Goal: Find contact information: Find contact information

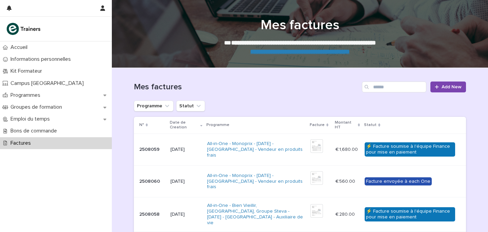
scroll to position [79, 0]
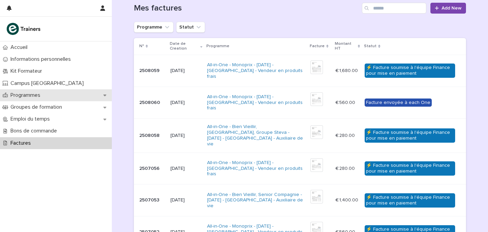
click at [35, 94] on p "Programmes" at bounding box center [27, 95] width 38 height 6
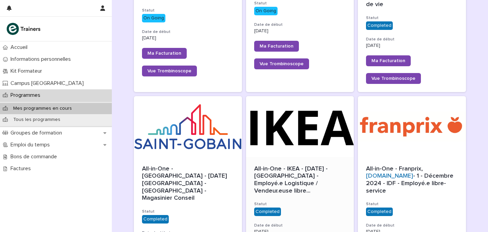
scroll to position [390, 0]
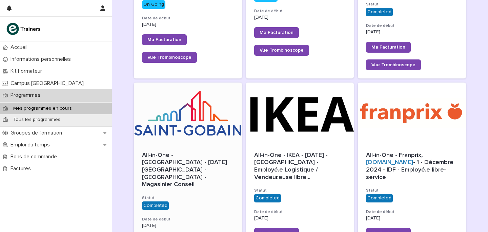
click at [213, 117] on div at bounding box center [188, 112] width 108 height 61
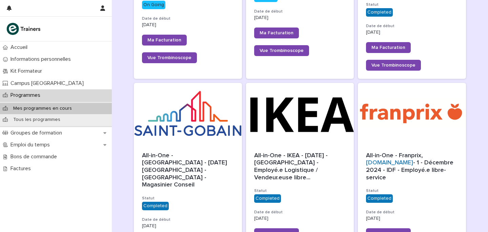
scroll to position [329, 0]
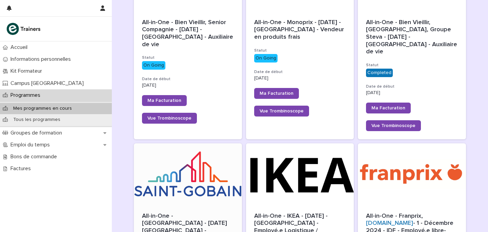
click at [202, 184] on div at bounding box center [188, 173] width 108 height 61
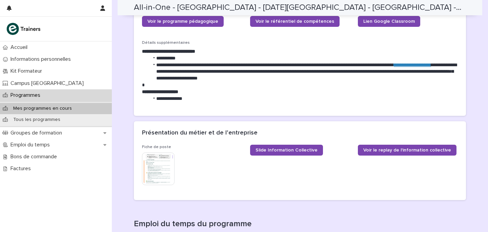
scroll to position [272, 0]
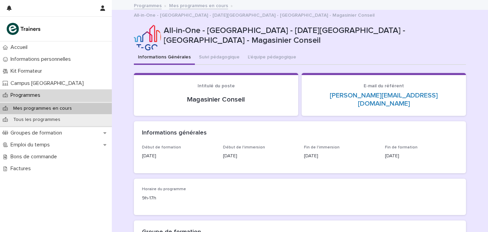
click at [202, 2] on link "Mes programmes en cours" at bounding box center [198, 5] width 59 height 8
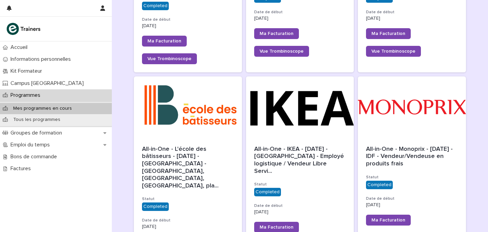
scroll to position [593, 0]
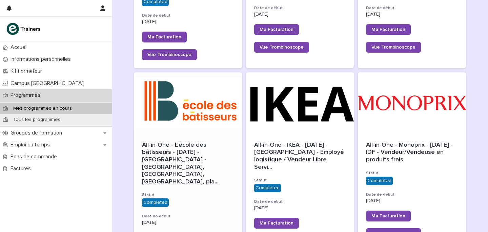
click at [184, 82] on div at bounding box center [188, 102] width 108 height 61
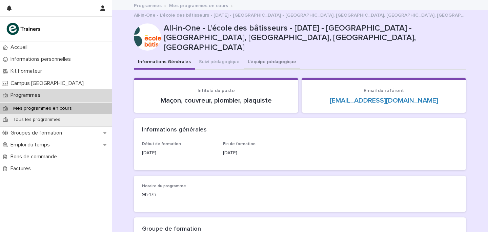
click at [268, 55] on button "L'équipe pédagogique" at bounding box center [272, 62] width 57 height 14
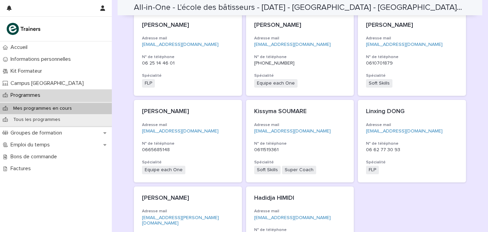
scroll to position [162, 0]
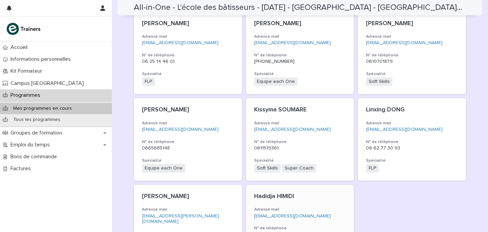
click at [336, 213] on p "[EMAIL_ADDRESS][DOMAIN_NAME]" at bounding box center [300, 216] width 92 height 6
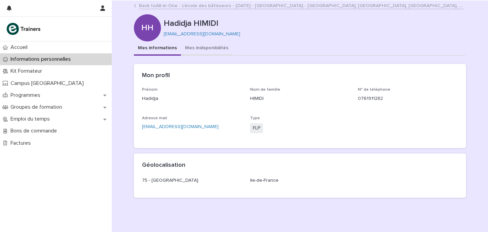
click at [207, 51] on button "Mes indisponibilités" at bounding box center [207, 48] width 52 height 14
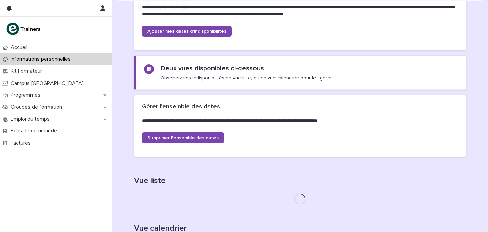
scroll to position [160, 0]
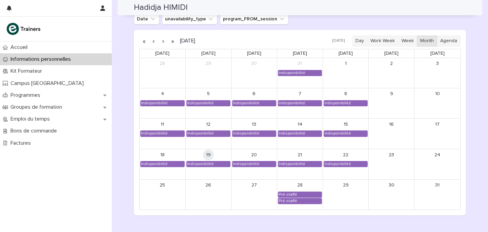
scroll to position [563, 0]
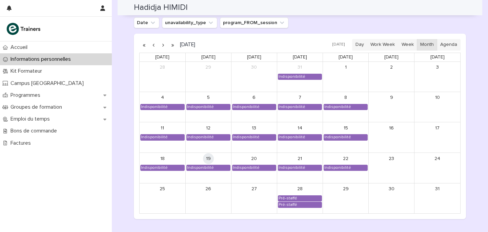
click at [163, 44] on button "button" at bounding box center [162, 44] width 9 height 11
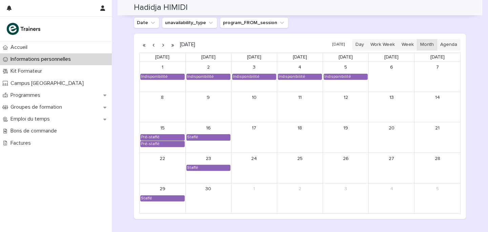
click at [164, 45] on button "button" at bounding box center [162, 44] width 9 height 11
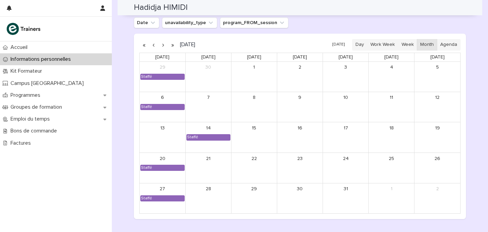
click at [162, 46] on button "button" at bounding box center [162, 44] width 9 height 11
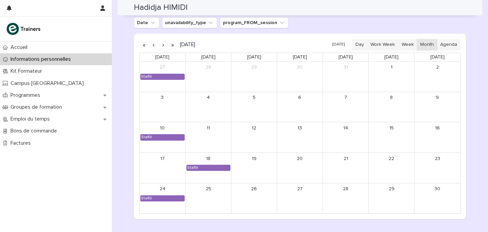
click at [162, 46] on button "button" at bounding box center [162, 44] width 9 height 11
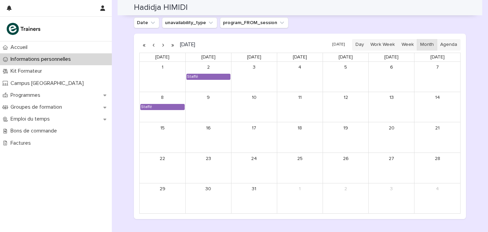
click at [162, 46] on button "button" at bounding box center [162, 44] width 9 height 11
click at [153, 45] on button "button" at bounding box center [153, 44] width 9 height 11
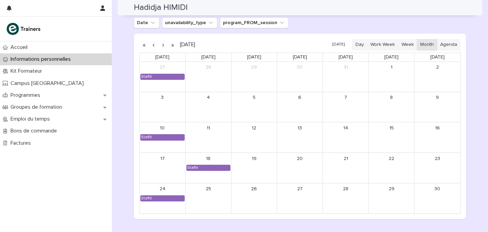
click at [153, 45] on button "button" at bounding box center [153, 44] width 9 height 11
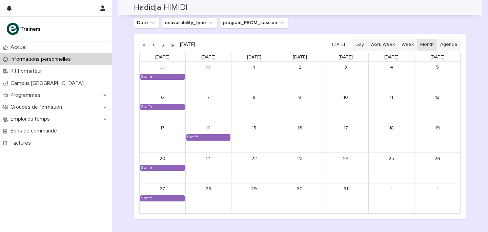
click at [153, 45] on button "button" at bounding box center [153, 44] width 9 height 11
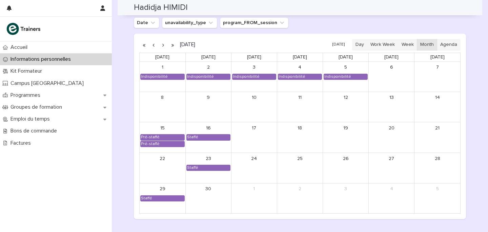
click at [153, 45] on button "button" at bounding box center [153, 44] width 9 height 11
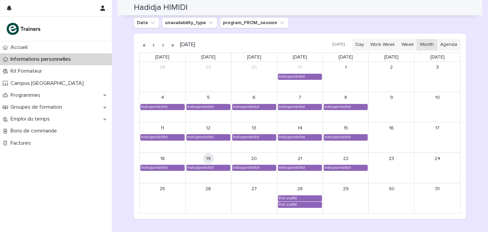
click at [163, 45] on button "button" at bounding box center [162, 44] width 9 height 11
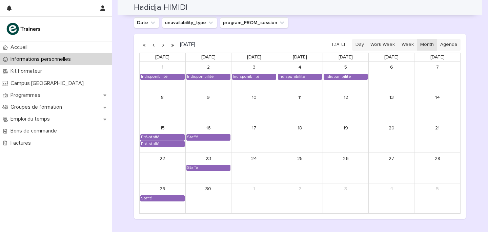
click at [161, 45] on button "button" at bounding box center [162, 44] width 9 height 11
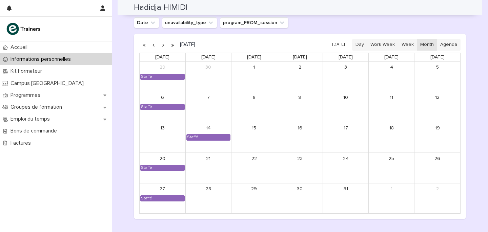
click at [154, 46] on button "button" at bounding box center [153, 44] width 9 height 11
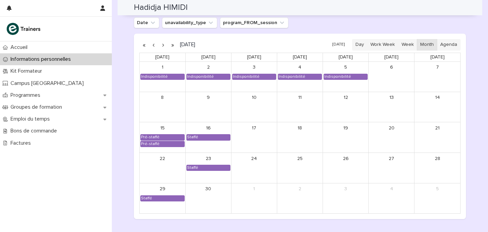
click at [164, 45] on button "button" at bounding box center [162, 44] width 9 height 11
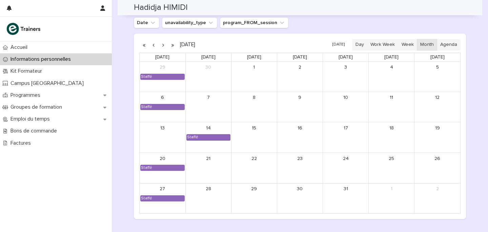
click at [164, 45] on button "button" at bounding box center [162, 44] width 9 height 11
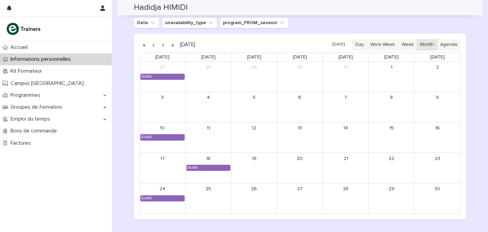
click at [164, 45] on button "button" at bounding box center [162, 44] width 9 height 11
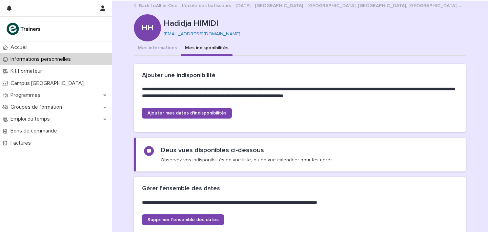
click at [214, 3] on link "Back to All-in-One - L'école des bâtisseurs - [DATE] - [GEOGRAPHIC_DATA] - [GEO…" at bounding box center [301, 5] width 325 height 8
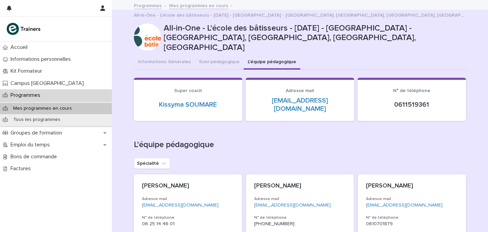
click at [198, 4] on link "Mes programmes en cours" at bounding box center [198, 5] width 59 height 8
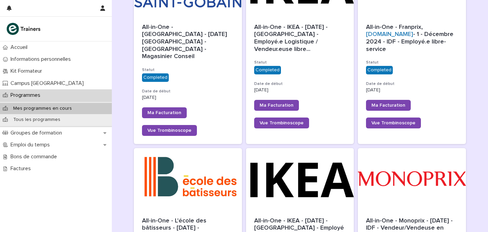
scroll to position [580, 0]
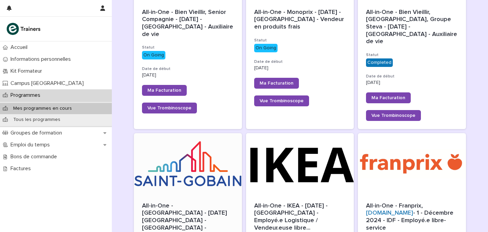
click at [219, 159] on div at bounding box center [188, 163] width 108 height 61
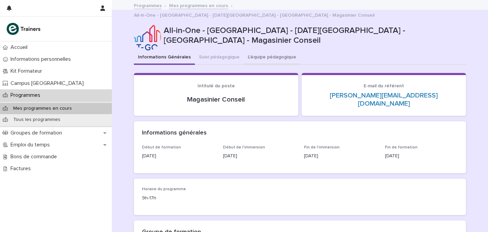
click at [274, 54] on button "L'équipe pédagogique" at bounding box center [272, 58] width 57 height 14
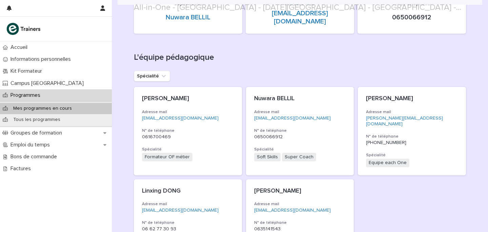
scroll to position [164, 0]
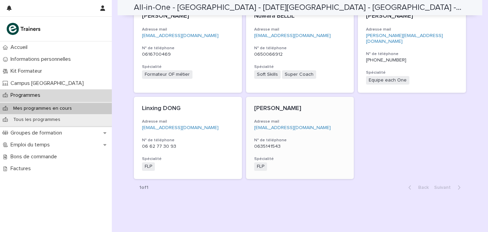
click at [320, 143] on p "0635141543" at bounding box center [300, 146] width 92 height 6
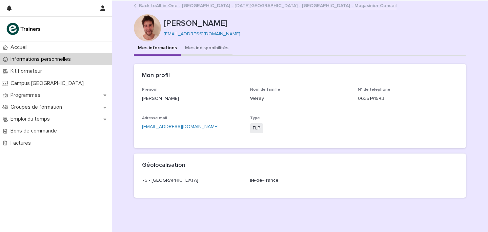
click at [207, 51] on button "Mes indisponibilités" at bounding box center [207, 48] width 52 height 14
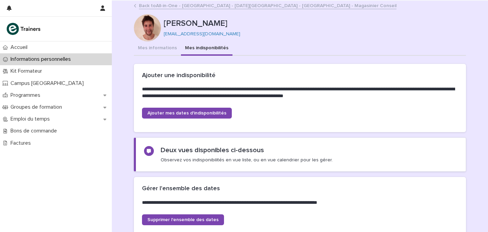
scroll to position [160, 0]
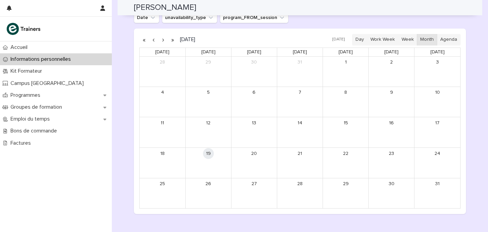
scroll to position [560, 0]
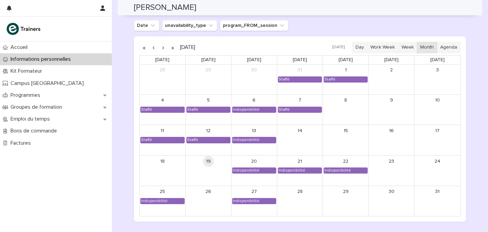
click at [162, 47] on button "button" at bounding box center [162, 47] width 9 height 11
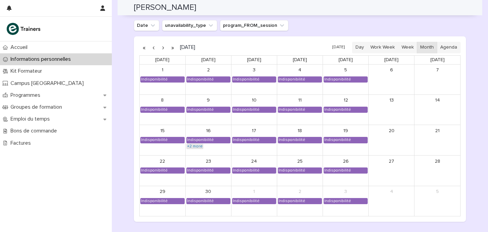
click at [198, 146] on link "+2 more" at bounding box center [194, 145] width 17 height 5
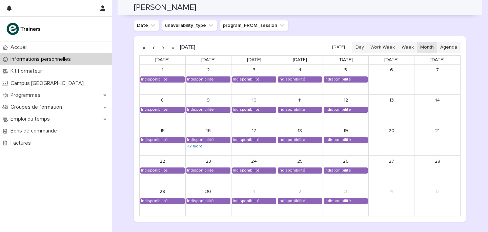
click at [163, 47] on button "button" at bounding box center [162, 47] width 9 height 11
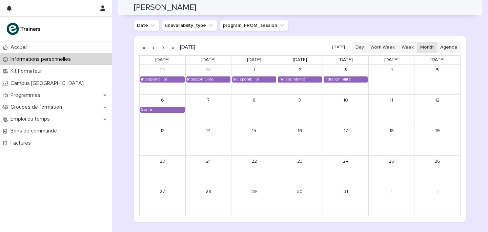
click at [154, 47] on button "button" at bounding box center [153, 47] width 9 height 11
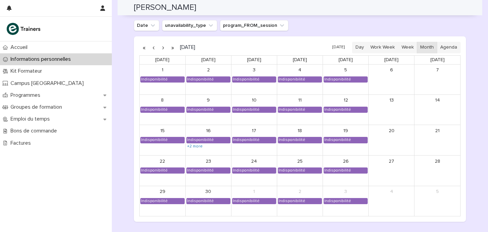
click at [154, 47] on button "button" at bounding box center [153, 47] width 9 height 11
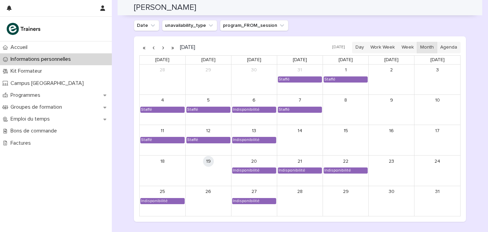
click at [163, 47] on button "button" at bounding box center [162, 47] width 9 height 11
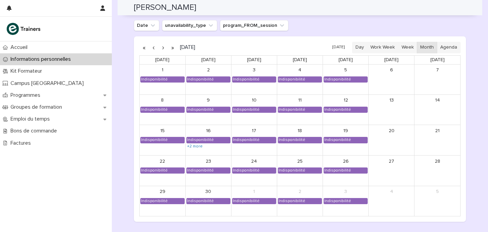
click at [163, 47] on button "button" at bounding box center [162, 47] width 9 height 11
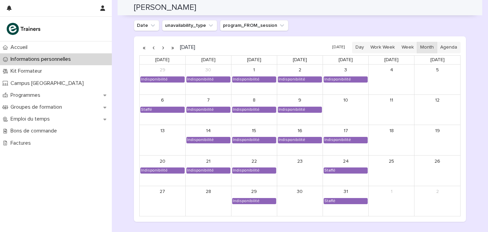
click at [153, 47] on button "button" at bounding box center [153, 47] width 9 height 11
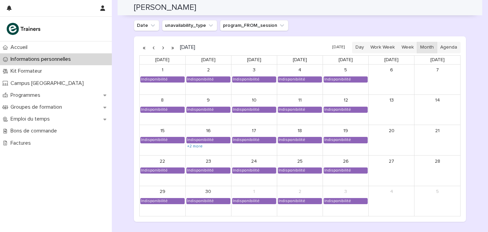
click at [153, 47] on button "button" at bounding box center [153, 47] width 9 height 11
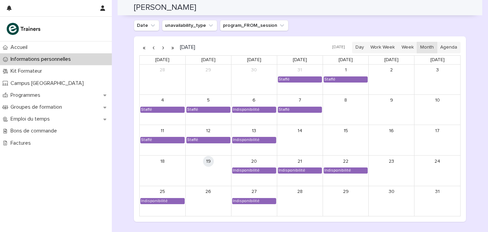
click at [162, 48] on button "button" at bounding box center [162, 47] width 9 height 11
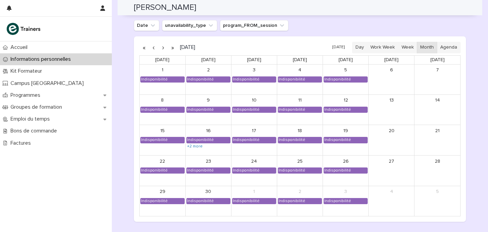
click at [162, 48] on button "button" at bounding box center [162, 47] width 9 height 11
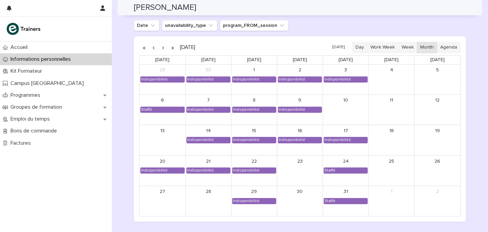
click at [154, 49] on button "button" at bounding box center [153, 47] width 9 height 11
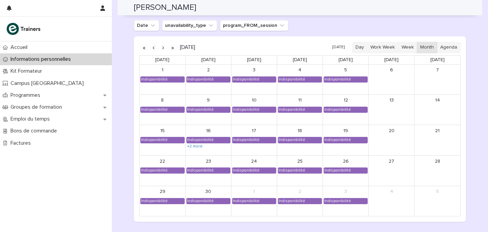
click at [162, 47] on button "button" at bounding box center [162, 47] width 9 height 11
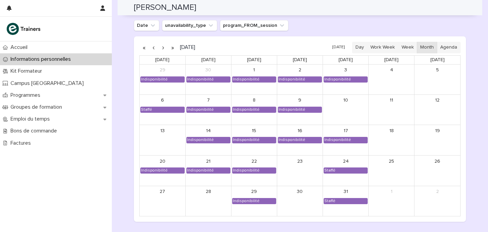
click at [163, 49] on button "button" at bounding box center [162, 47] width 9 height 11
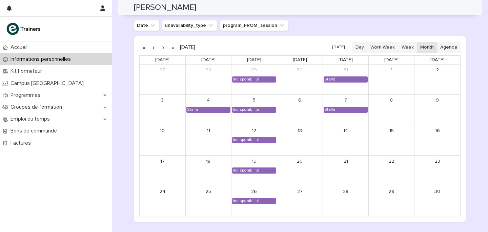
click at [163, 51] on button "button" at bounding box center [162, 47] width 9 height 11
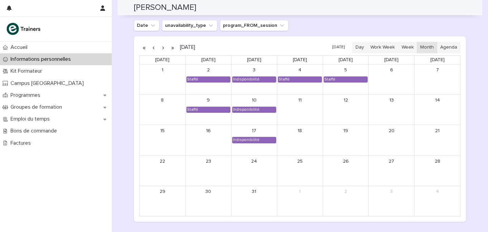
click at [164, 48] on button "button" at bounding box center [162, 47] width 9 height 11
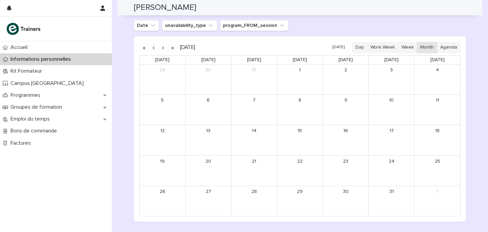
click at [155, 49] on button "button" at bounding box center [153, 47] width 9 height 11
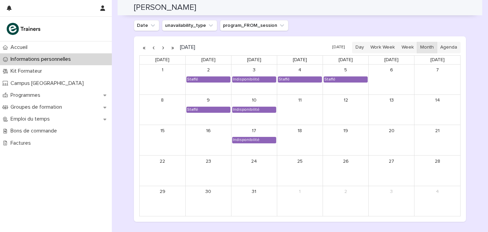
click at [155, 49] on button "button" at bounding box center [153, 47] width 9 height 11
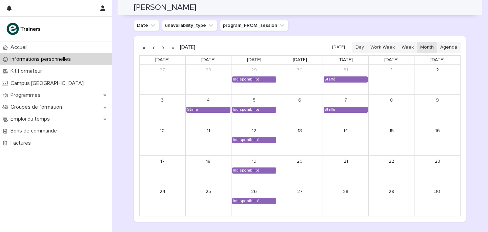
click at [155, 49] on button "button" at bounding box center [153, 47] width 9 height 11
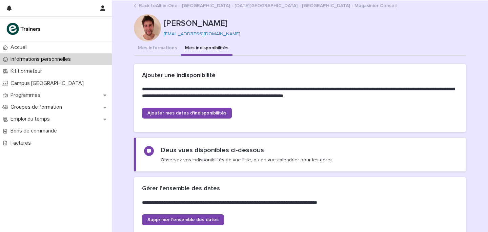
click at [193, 8] on link "Back to All-in-One - [GEOGRAPHIC_DATA] - [DATE][GEOGRAPHIC_DATA] - [GEOGRAPHIC_…" at bounding box center [268, 5] width 258 height 8
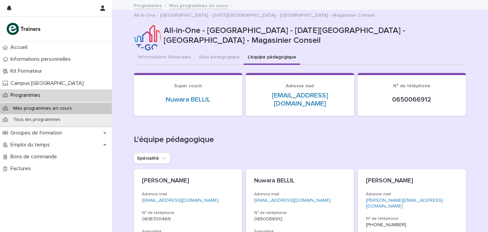
click at [205, 9] on div "Programmes Mes programmes en cours All-in-One - [GEOGRAPHIC_DATA] - [DATE][GEOG…" at bounding box center [299, 10] width 339 height 19
click at [194, 5] on link "Mes programmes en cours" at bounding box center [198, 5] width 59 height 8
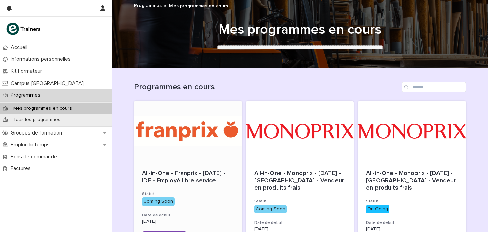
click at [204, 144] on div at bounding box center [188, 130] width 108 height 61
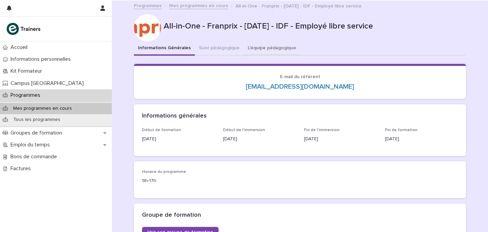
click at [261, 43] on button "L'équipe pédagogique" at bounding box center [272, 48] width 57 height 14
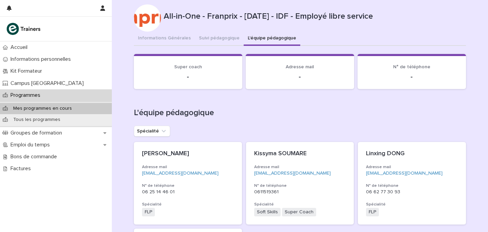
scroll to position [10, 0]
click at [234, 159] on div "[PERSON_NAME] Adresse mail [EMAIL_ADDRESS][DOMAIN_NAME] N° de téléphone [PHONE_…" at bounding box center [188, 182] width 108 height 82
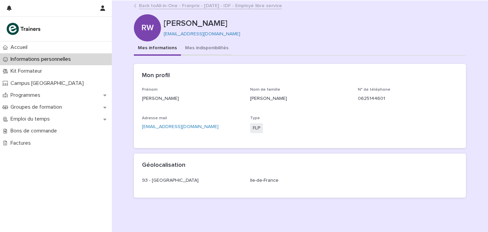
click at [199, 46] on button "Mes indisponibilités" at bounding box center [207, 48] width 52 height 14
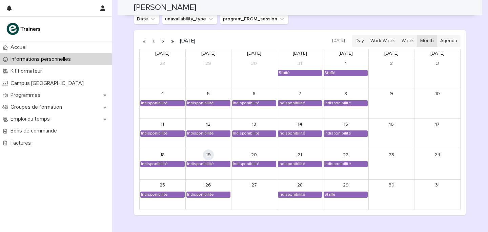
scroll to position [564, 0]
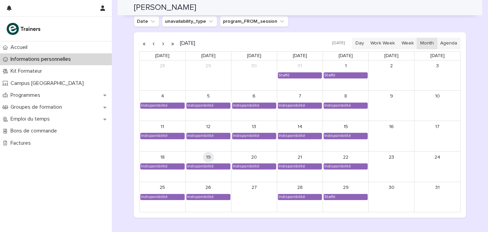
click at [162, 45] on button "button" at bounding box center [162, 43] width 9 height 11
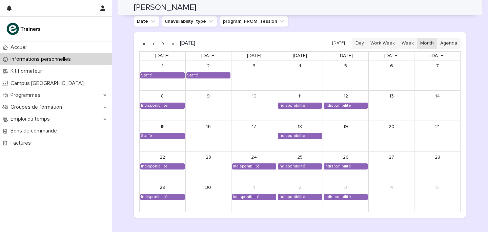
click at [152, 45] on button "button" at bounding box center [153, 43] width 9 height 11
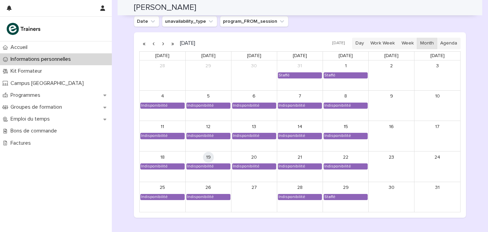
click at [161, 45] on button "button" at bounding box center [162, 43] width 9 height 11
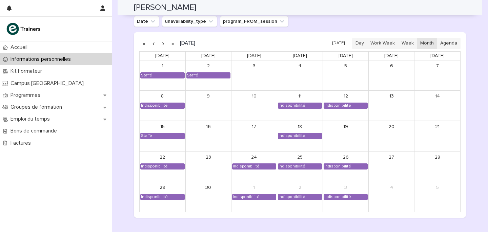
click at [163, 42] on button "button" at bounding box center [162, 43] width 9 height 11
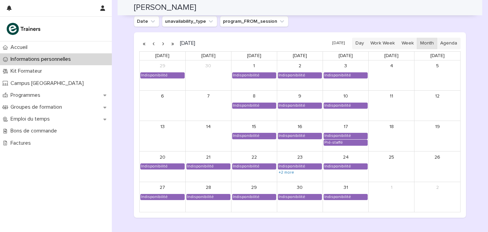
click at [161, 41] on button "button" at bounding box center [162, 43] width 9 height 11
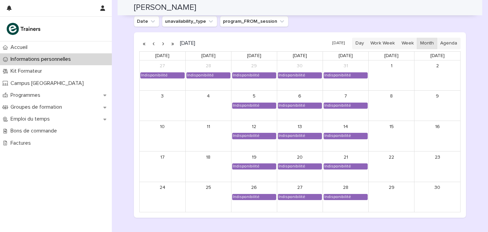
click at [162, 40] on button "button" at bounding box center [162, 43] width 9 height 11
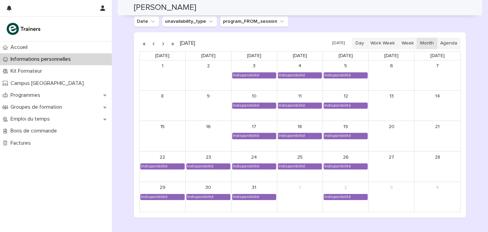
click at [162, 40] on button "button" at bounding box center [162, 43] width 9 height 11
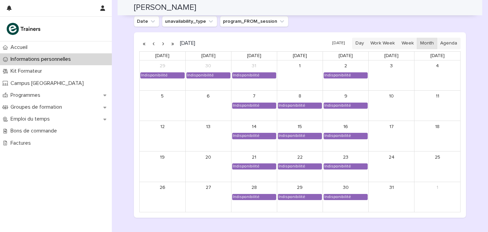
click at [158, 44] on button "button" at bounding box center [153, 43] width 9 height 11
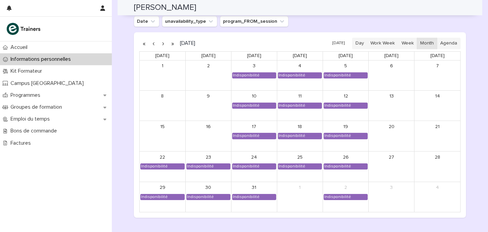
click at [158, 44] on button "button" at bounding box center [153, 43] width 9 height 11
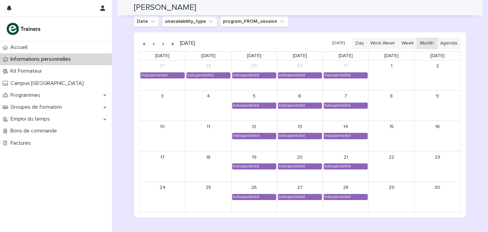
click at [158, 44] on button "button" at bounding box center [153, 43] width 9 height 11
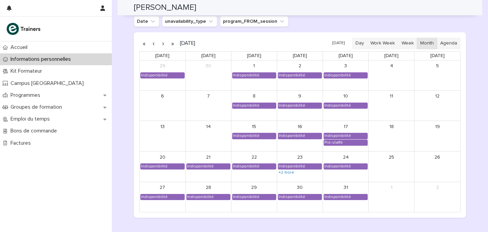
click at [166, 44] on button "button" at bounding box center [162, 43] width 9 height 11
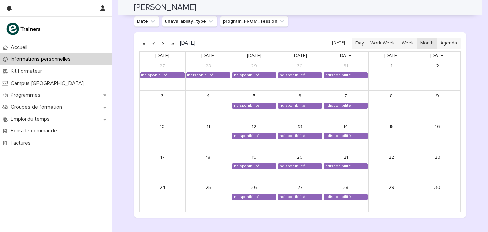
click at [157, 44] on button "button" at bounding box center [153, 43] width 9 height 11
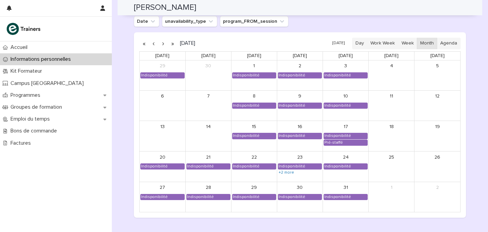
click at [165, 44] on button "button" at bounding box center [162, 43] width 9 height 11
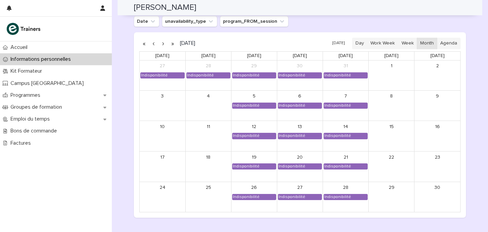
click at [164, 43] on button "button" at bounding box center [162, 43] width 9 height 11
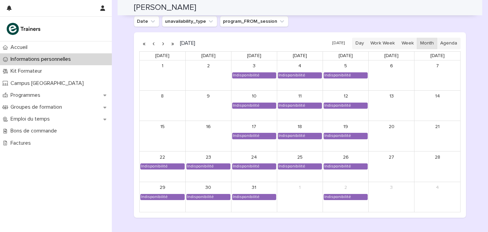
click at [165, 42] on button "button" at bounding box center [162, 43] width 9 height 11
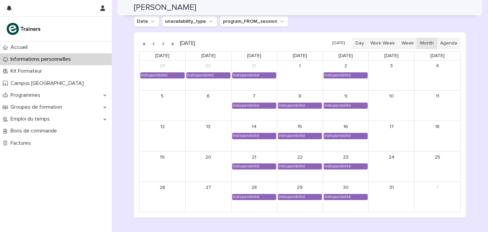
click at [164, 44] on button "button" at bounding box center [162, 43] width 9 height 11
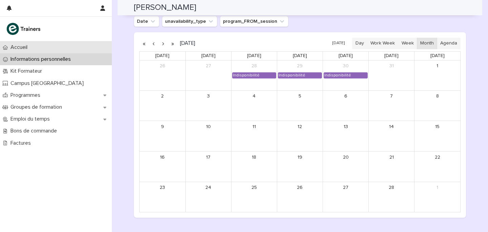
click at [55, 50] on div "Accueil" at bounding box center [56, 47] width 112 height 12
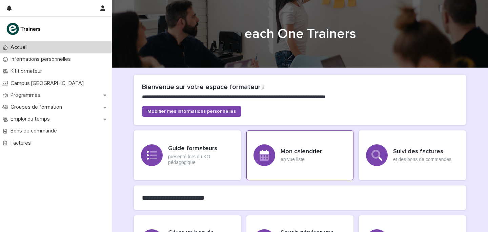
click at [275, 137] on div "Mon calendrier en vue liste" at bounding box center [299, 154] width 107 height 49
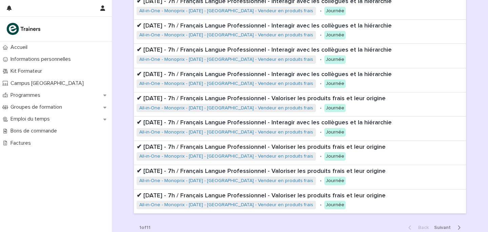
scroll to position [169, 0]
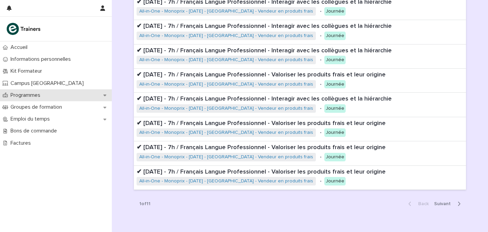
click at [20, 100] on div "Programmes" at bounding box center [56, 95] width 112 height 12
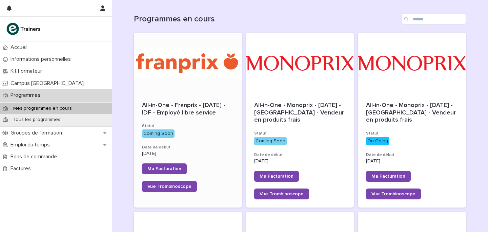
scroll to position [69, 0]
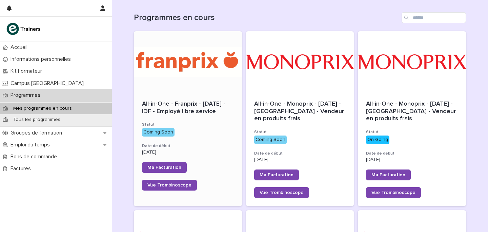
click at [220, 155] on div "[DATE]" at bounding box center [188, 151] width 92 height 7
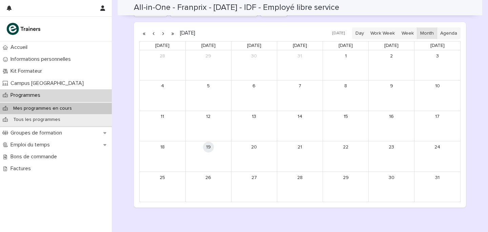
scroll to position [348, 0]
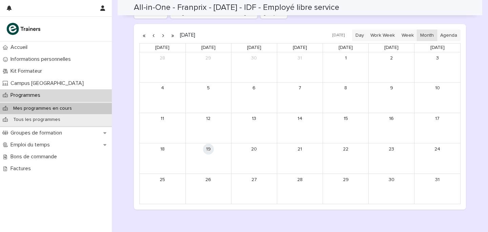
click at [165, 35] on button "button" at bounding box center [162, 35] width 9 height 11
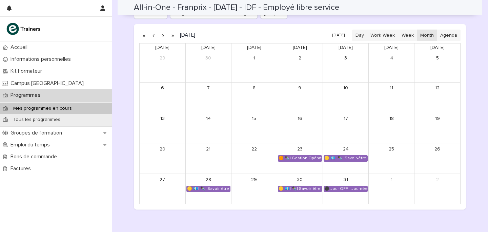
click at [165, 35] on button "button" at bounding box center [162, 35] width 9 height 11
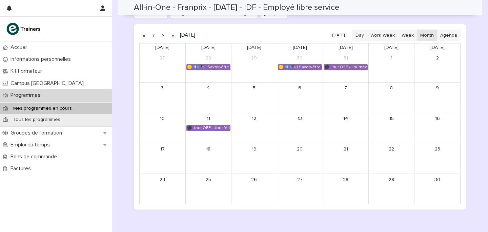
click at [165, 35] on button "button" at bounding box center [162, 35] width 9 height 11
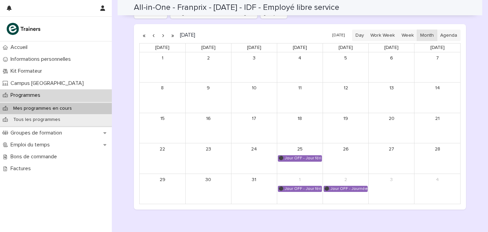
click at [165, 35] on button "button" at bounding box center [162, 35] width 9 height 11
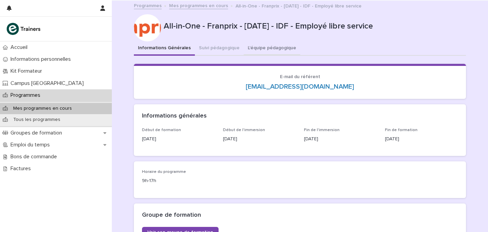
click at [252, 44] on button "L'équipe pédagogique" at bounding box center [272, 48] width 57 height 14
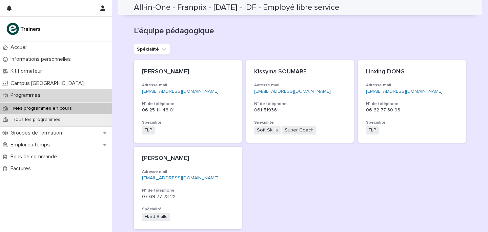
scroll to position [78, 0]
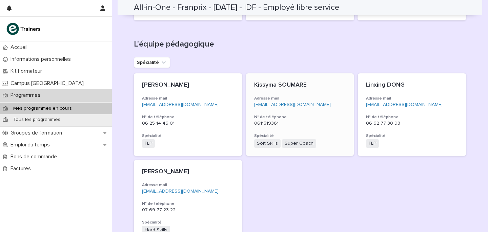
click at [310, 117] on h3 "N° de téléphone" at bounding box center [300, 116] width 92 height 5
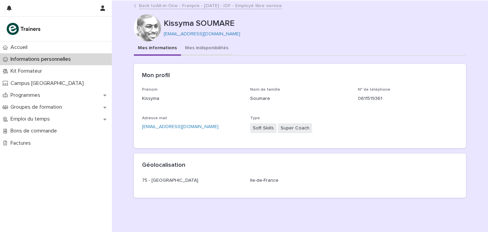
click at [197, 51] on button "Mes indisponibilités" at bounding box center [207, 48] width 52 height 14
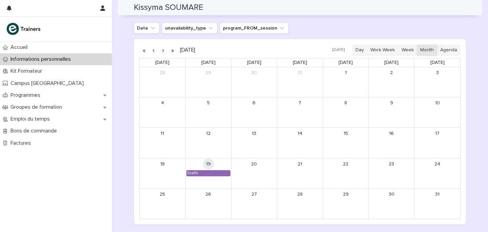
scroll to position [557, 0]
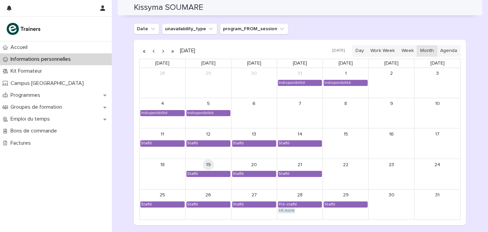
click at [283, 211] on link "+6 more" at bounding box center [286, 209] width 17 height 5
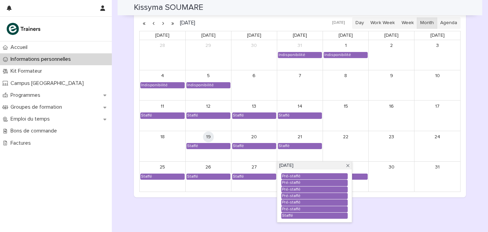
scroll to position [586, 0]
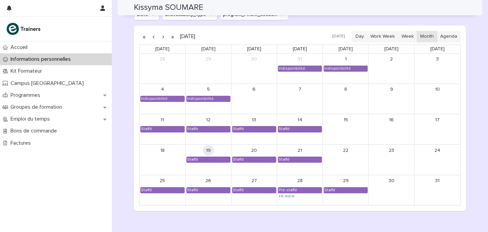
scroll to position [561, 0]
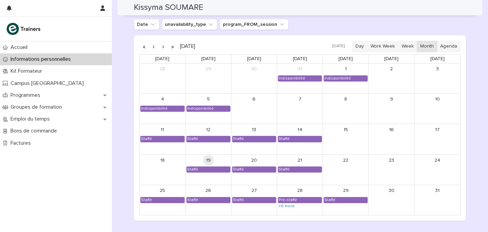
click at [165, 48] on button "button" at bounding box center [162, 46] width 9 height 11
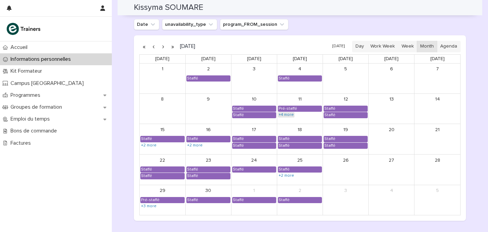
click at [290, 116] on link "+4 more" at bounding box center [286, 114] width 17 height 5
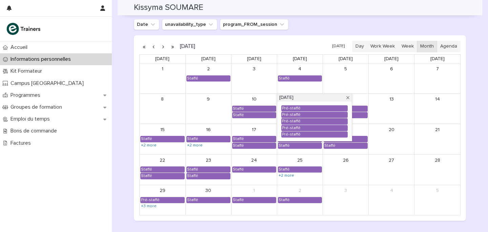
click at [152, 115] on div "8" at bounding box center [163, 109] width 46 height 30
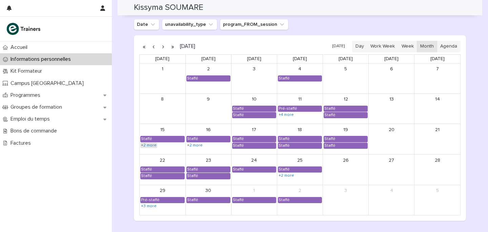
click at [155, 144] on link "+2 more" at bounding box center [148, 144] width 17 height 5
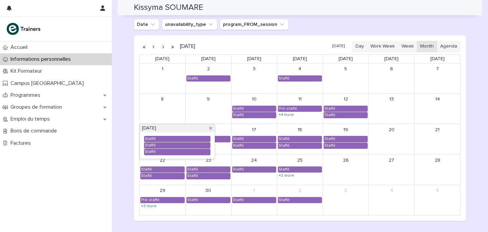
click at [221, 142] on div "Staffé" at bounding box center [208, 138] width 45 height 6
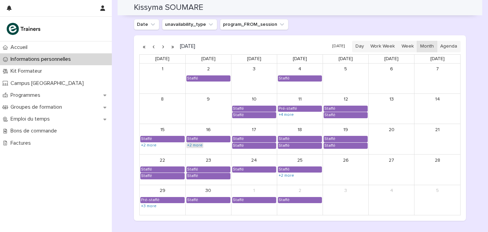
click at [201, 145] on link "+2 more" at bounding box center [194, 144] width 17 height 5
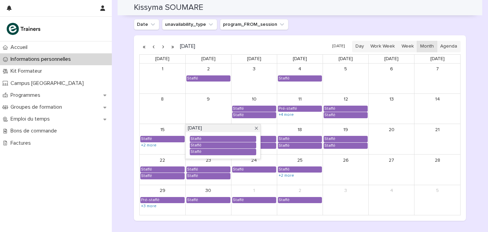
click at [134, 132] on div "[DATE] [DATE] Day Work Week Week Month Agenda [DATE] [DATE] [DATE] [DATE] [DATE…" at bounding box center [300, 127] width 332 height 185
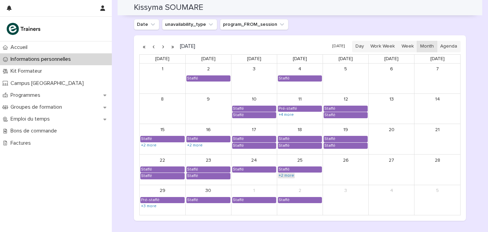
click at [287, 175] on link "+2 more" at bounding box center [286, 175] width 17 height 5
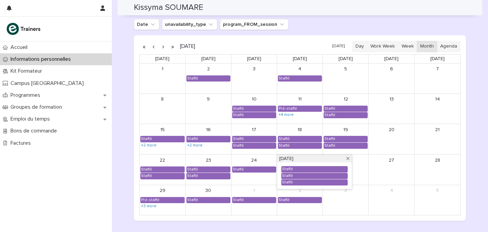
click at [246, 190] on div "1" at bounding box center [254, 190] width 45 height 11
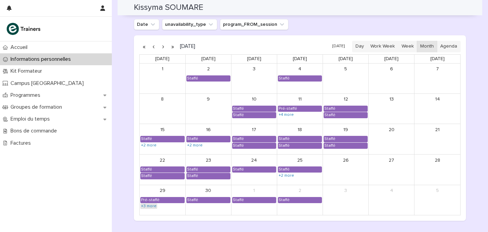
click at [143, 208] on link "+3 more" at bounding box center [148, 205] width 17 height 5
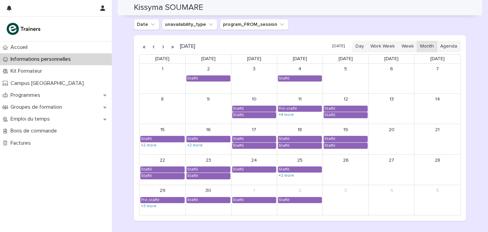
click at [162, 47] on button "button" at bounding box center [162, 46] width 9 height 11
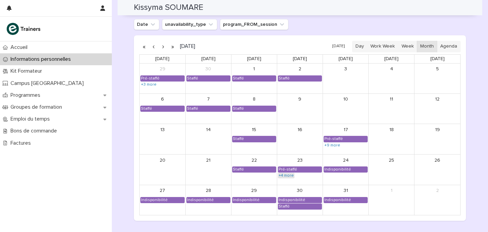
click at [283, 177] on link "+4 more" at bounding box center [286, 175] width 17 height 5
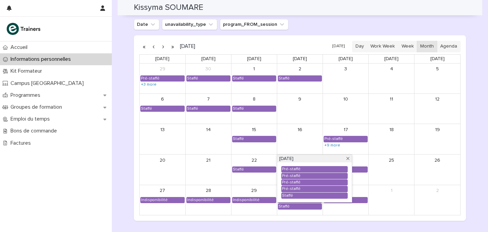
click at [134, 157] on div "[DATE] [DATE] Day Work Week Week Month Agenda [DATE] [DATE] [DATE] [DATE] [DATE…" at bounding box center [300, 127] width 332 height 185
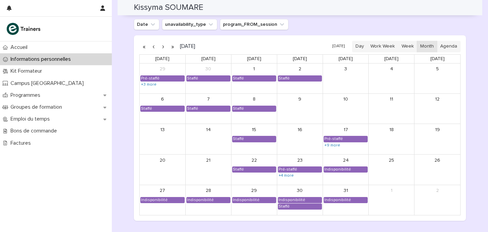
click at [163, 47] on button "button" at bounding box center [162, 46] width 9 height 11
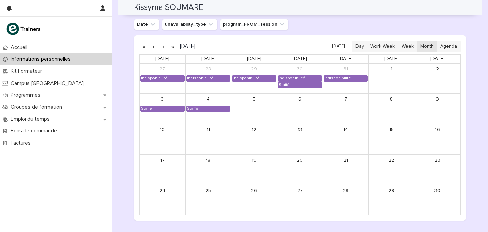
click at [163, 47] on button "button" at bounding box center [162, 46] width 9 height 11
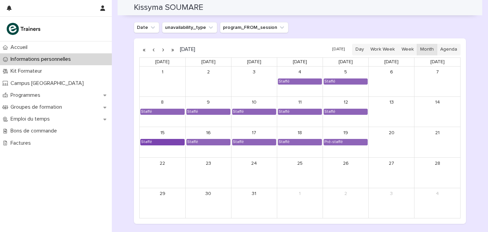
scroll to position [557, 0]
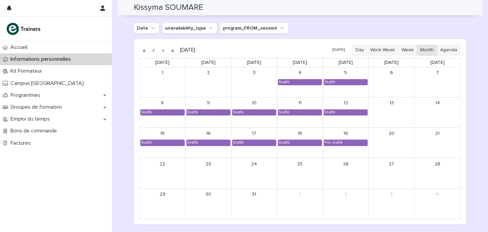
click at [163, 51] on button "button" at bounding box center [162, 50] width 9 height 11
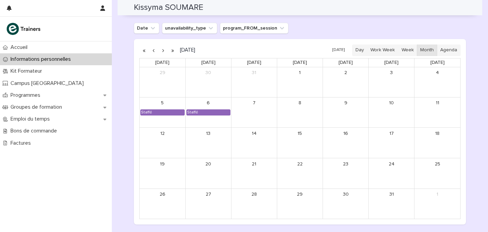
click at [154, 51] on button "button" at bounding box center [153, 50] width 9 height 11
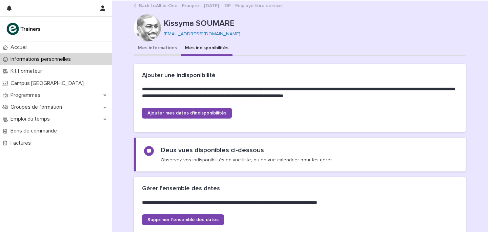
click at [150, 54] on button "Mes informations" at bounding box center [157, 48] width 47 height 14
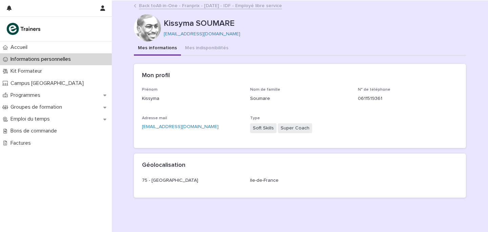
click at [220, 9] on div "Back to All-in-One - Franprix - [DATE] - IDF - Employé libre service" at bounding box center [299, 5] width 339 height 9
click at [215, 8] on link "Back to All-in-One - Franprix - [DATE] - IDF - Employé libre service" at bounding box center [210, 5] width 143 height 8
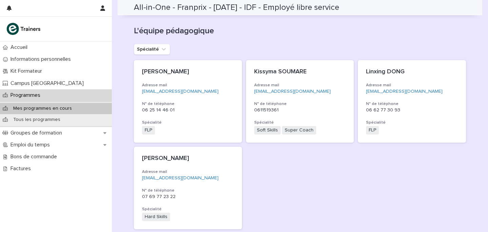
scroll to position [141, 0]
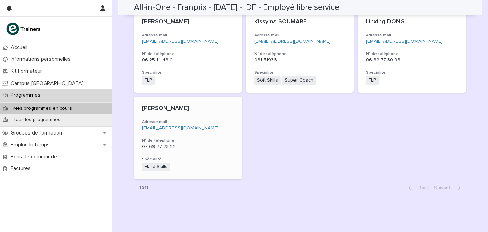
click at [212, 145] on p "07 69 77 23 22" at bounding box center [188, 147] width 92 height 6
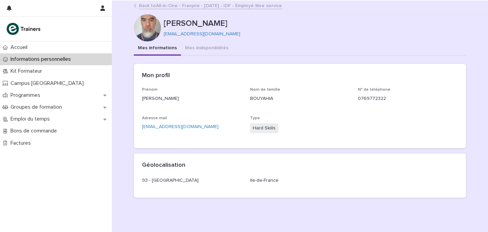
scroll to position [24, 0]
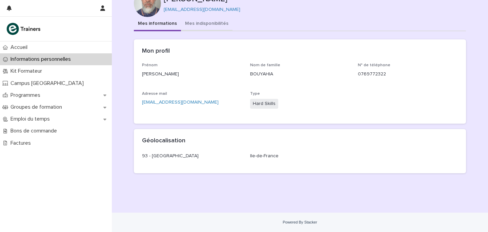
click at [195, 20] on div "**********" at bounding box center [300, 97] width 332 height 161
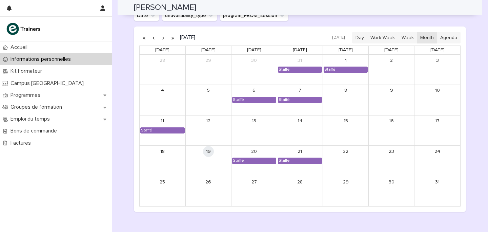
scroll to position [385, 0]
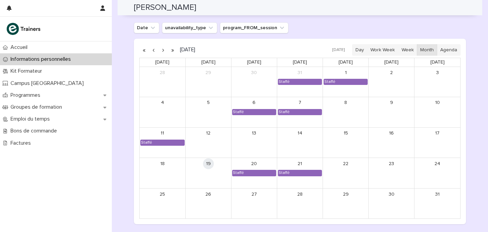
click at [160, 50] on button "button" at bounding box center [162, 49] width 9 height 11
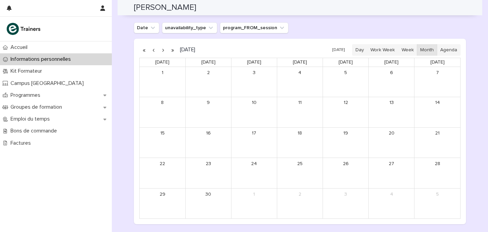
click at [160, 50] on button "button" at bounding box center [162, 49] width 9 height 11
click at [286, 179] on link "+7 more" at bounding box center [286, 178] width 17 height 5
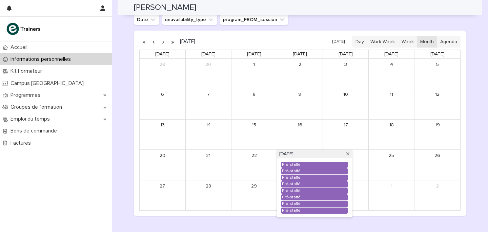
scroll to position [387, 0]
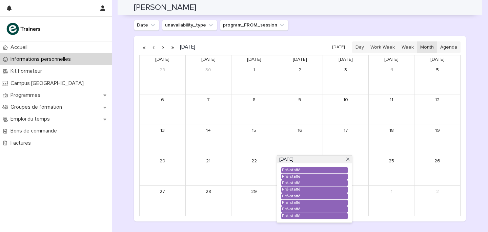
click at [162, 48] on button "button" at bounding box center [162, 47] width 9 height 11
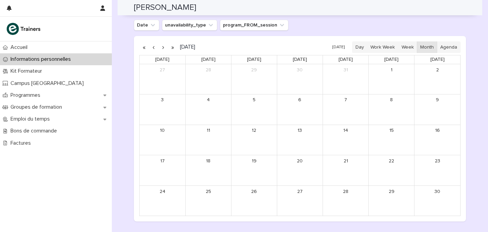
click at [162, 48] on button "button" at bounding box center [162, 47] width 9 height 11
click at [152, 43] on button "button" at bounding box center [153, 47] width 9 height 11
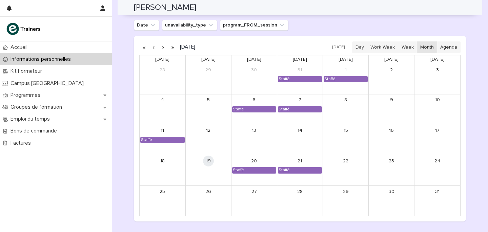
click at [152, 43] on button "button" at bounding box center [153, 47] width 9 height 11
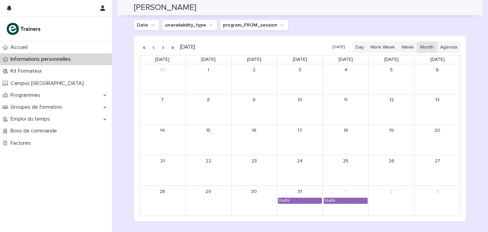
click at [152, 43] on button "button" at bounding box center [153, 47] width 9 height 11
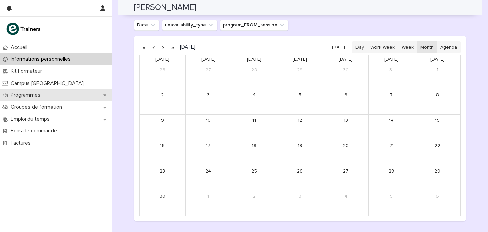
click at [25, 95] on p "Programmes" at bounding box center [27, 95] width 38 height 6
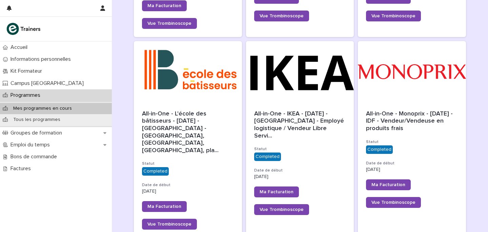
scroll to position [649, 0]
